Goal: Obtain resource: Download file/media

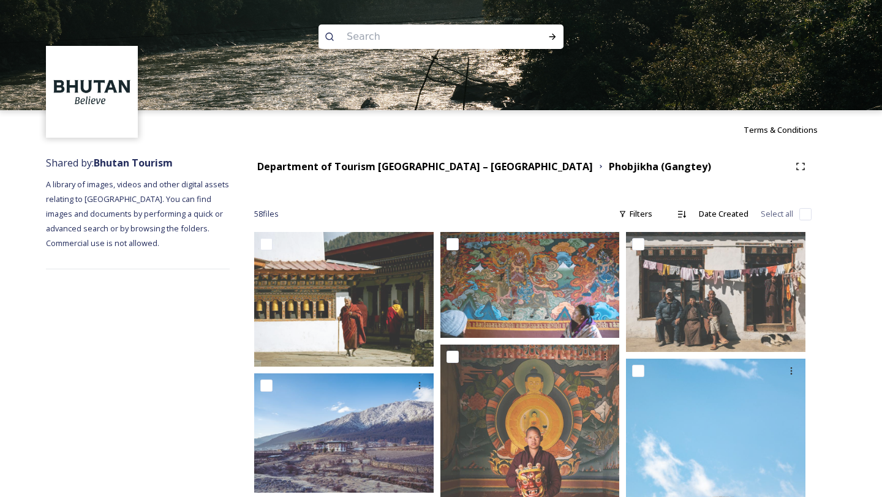
click at [356, 39] on input at bounding box center [425, 36] width 168 height 27
type input "mandala"
click at [551, 37] on icon at bounding box center [553, 37] width 10 height 10
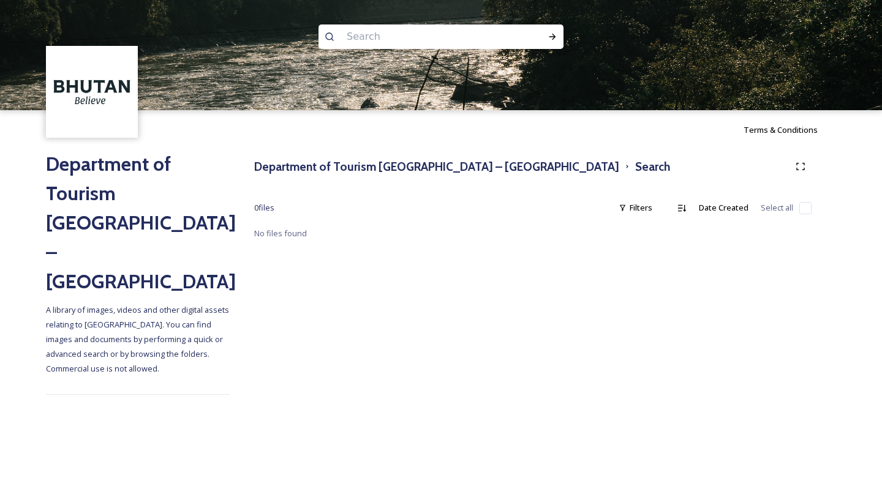
click at [346, 37] on input at bounding box center [425, 36] width 168 height 27
type input "traditional painting"
click at [551, 31] on div "Run Search" at bounding box center [552, 37] width 22 height 22
click at [429, 168] on h3 "Department of Tourism [GEOGRAPHIC_DATA] – [GEOGRAPHIC_DATA]" at bounding box center [436, 167] width 365 height 18
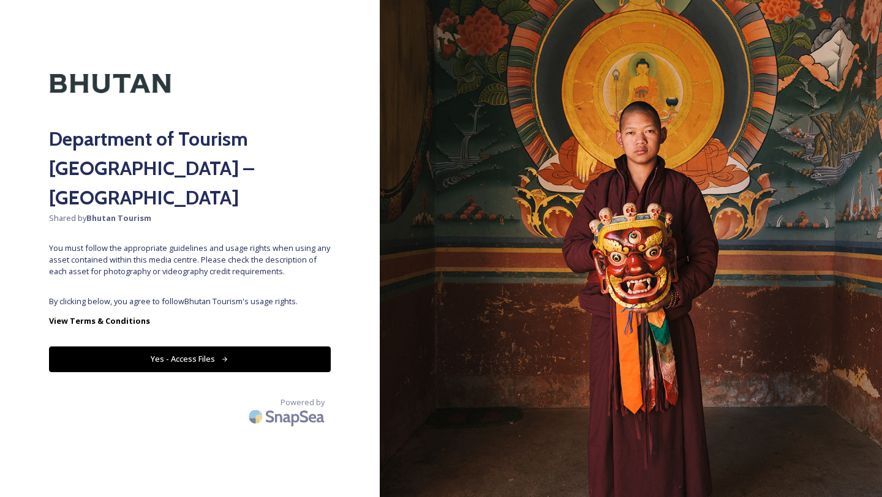
click at [289, 347] on button "Yes - Access Files" at bounding box center [190, 359] width 282 height 25
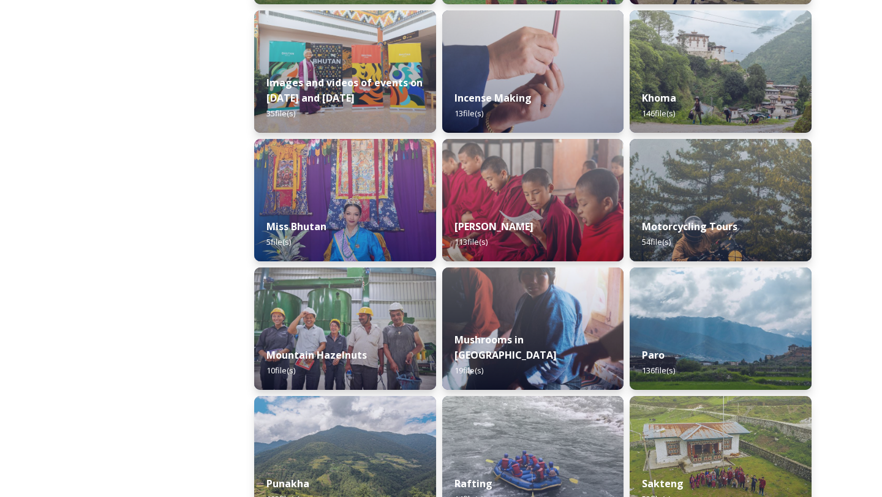
scroll to position [836, 0]
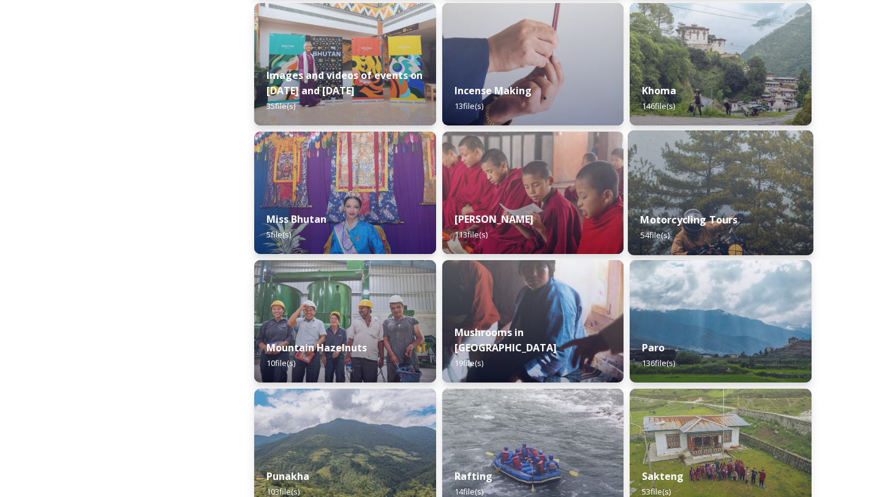
click at [687, 202] on div "Motorcycling Tours 54 file(s)" at bounding box center [721, 228] width 186 height 56
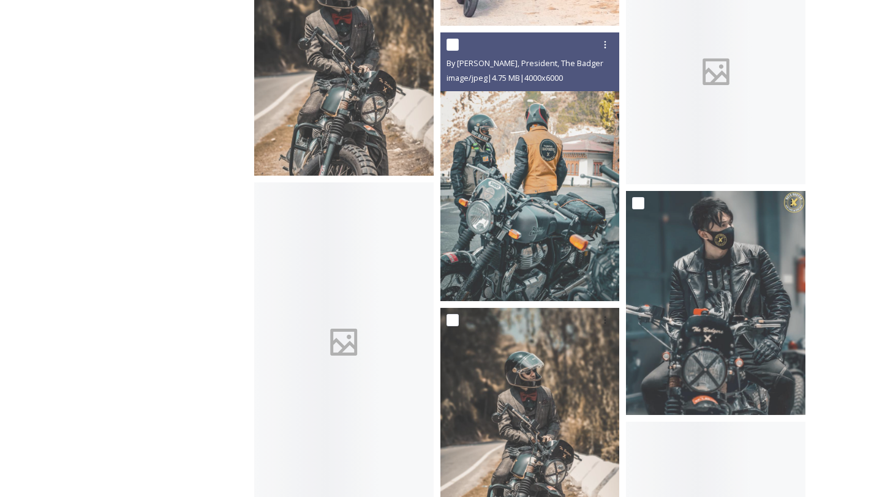
scroll to position [1546, 0]
